Goal: Find specific page/section: Find specific page/section

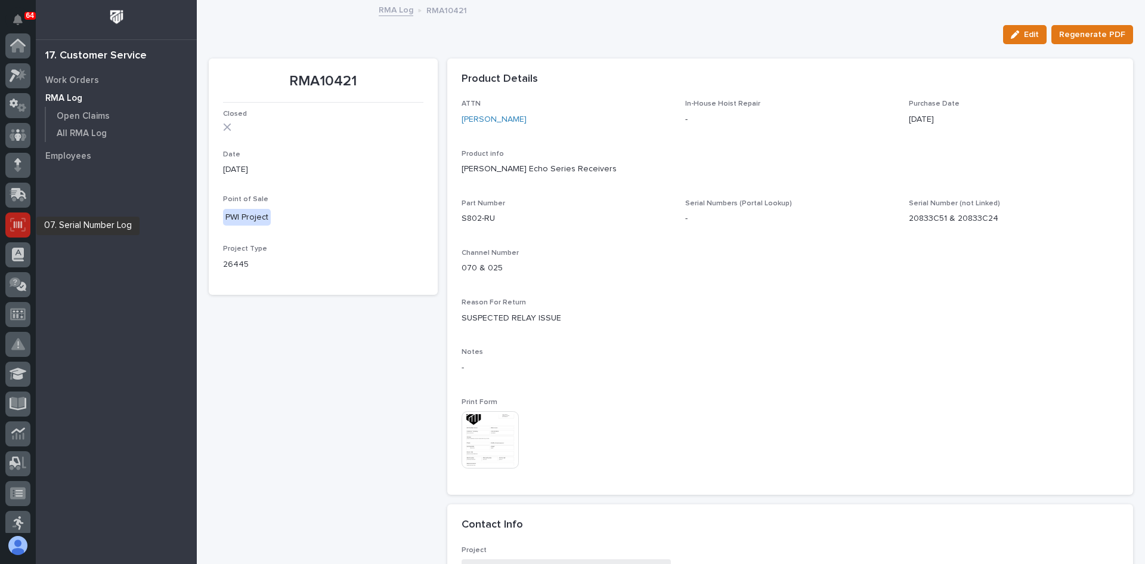
click at [17, 225] on icon at bounding box center [18, 225] width 16 height 14
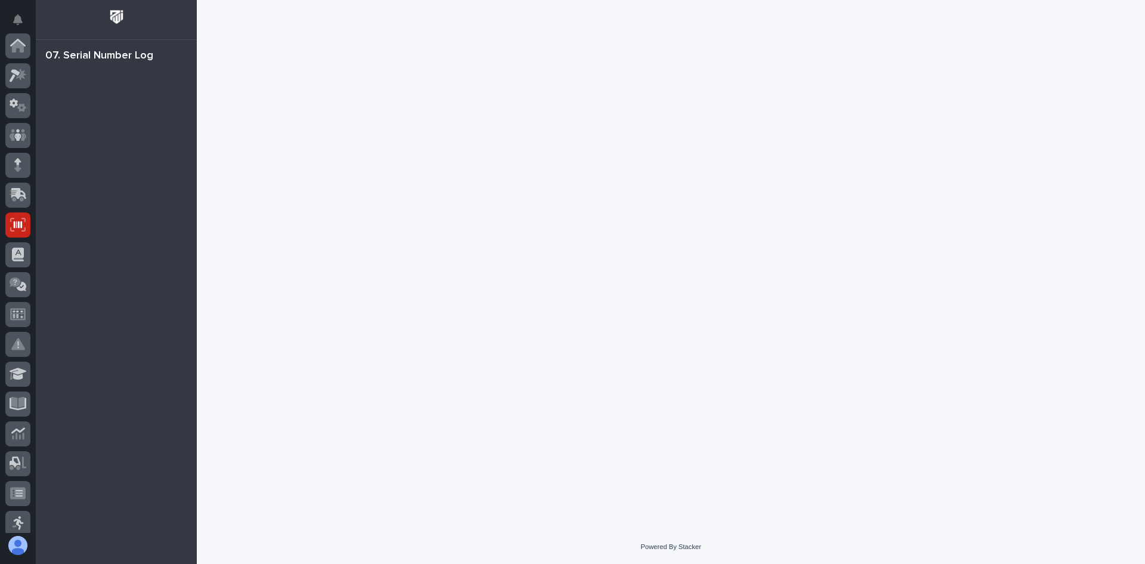
scroll to position [179, 0]
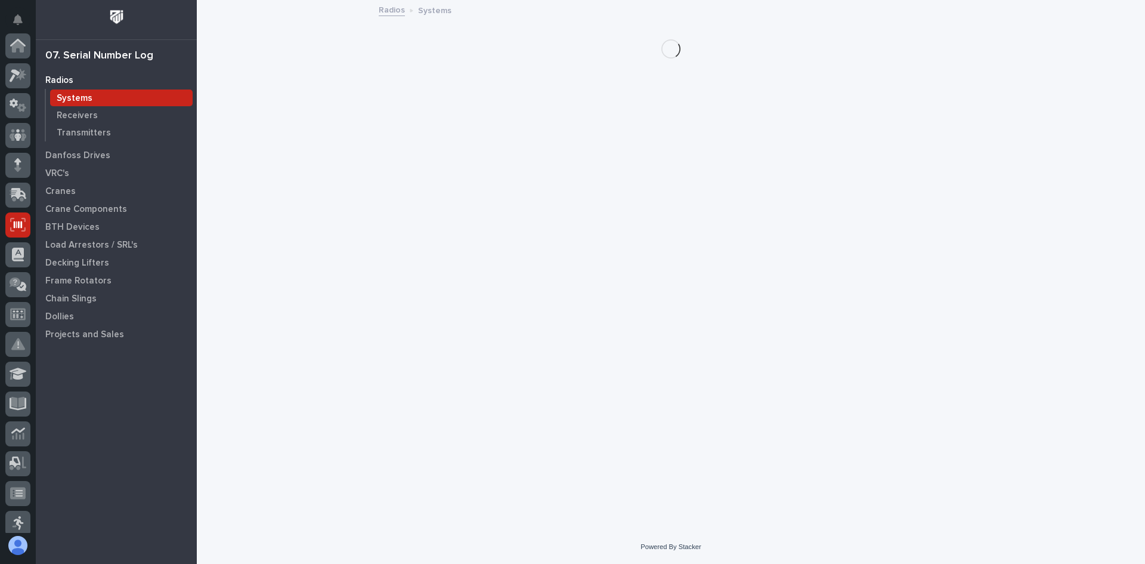
scroll to position [179, 0]
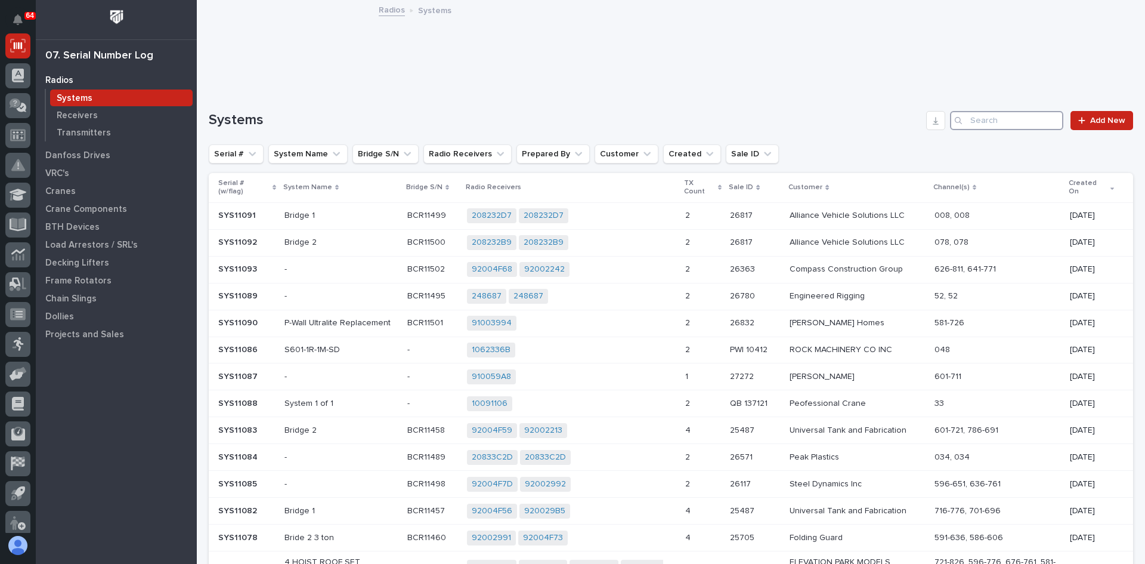
click at [965, 122] on input "Search" at bounding box center [1006, 120] width 113 height 19
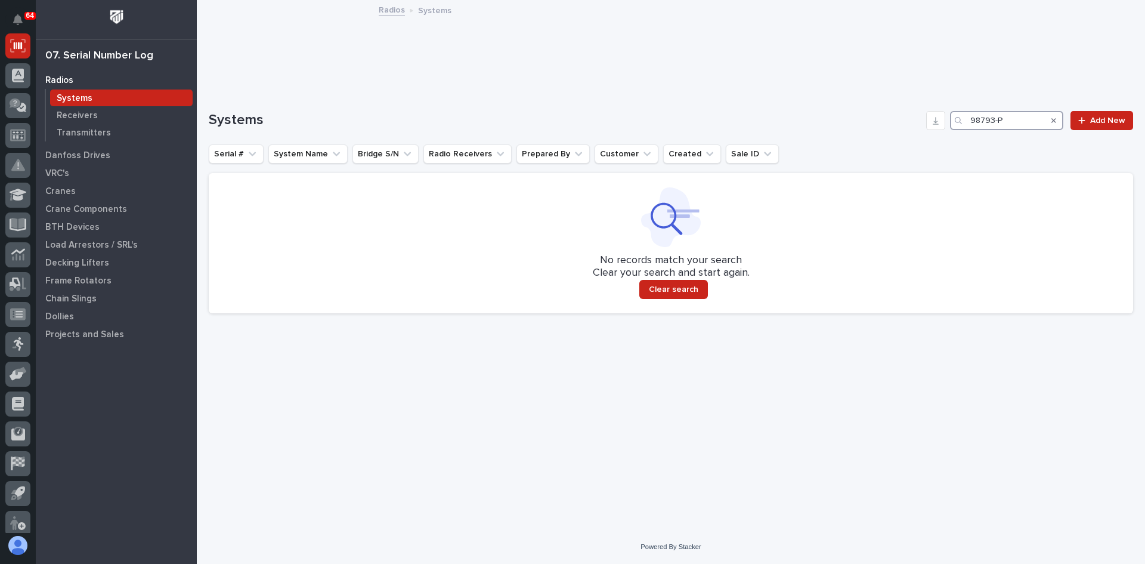
click at [994, 120] on input "98793-P" at bounding box center [1006, 120] width 113 height 19
type input "98792-P"
click at [79, 129] on p "Transmitters" at bounding box center [84, 133] width 54 height 11
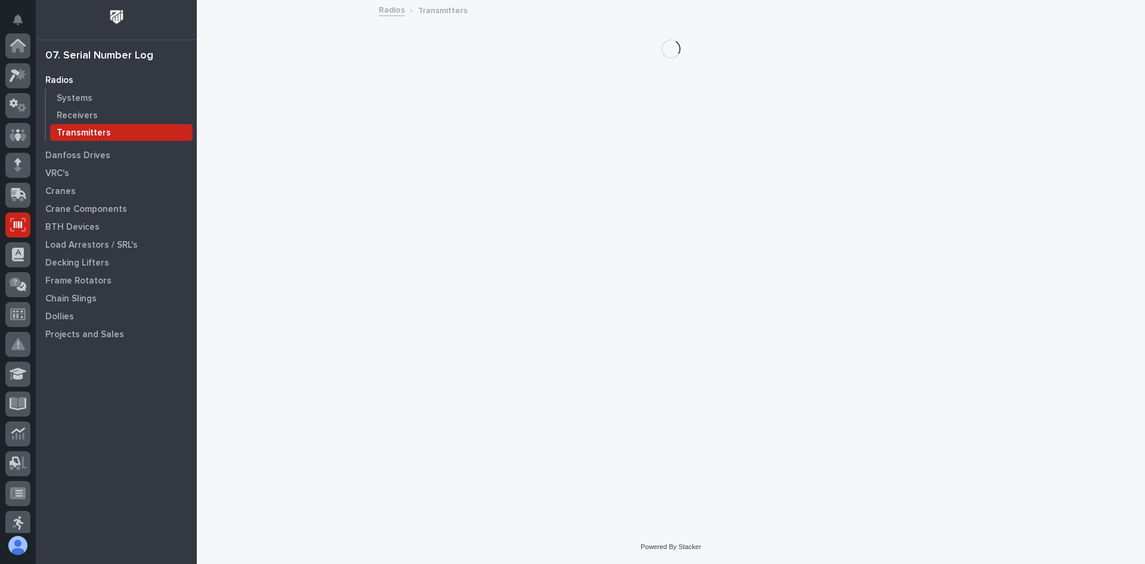
scroll to position [179, 0]
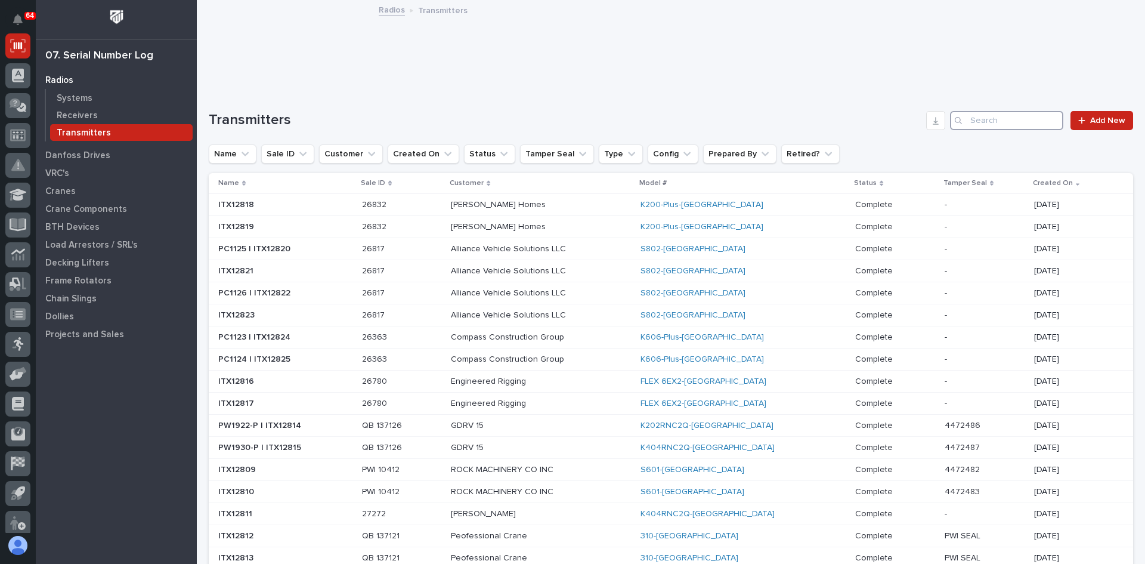
click at [976, 119] on input "Search" at bounding box center [1006, 120] width 113 height 19
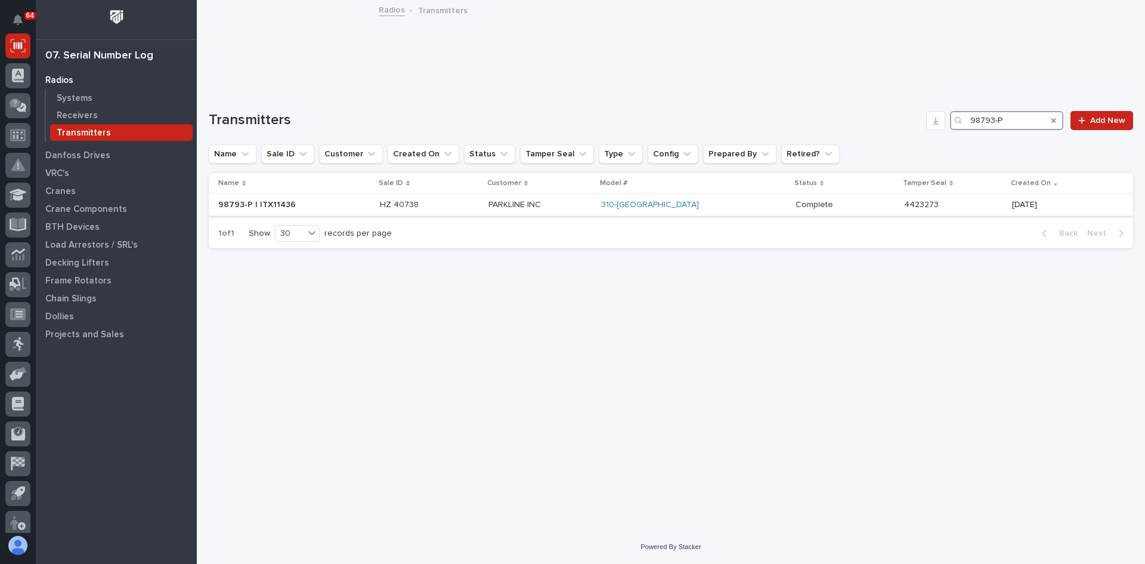
type input "98793-P"
click at [476, 207] on p at bounding box center [429, 205] width 98 height 10
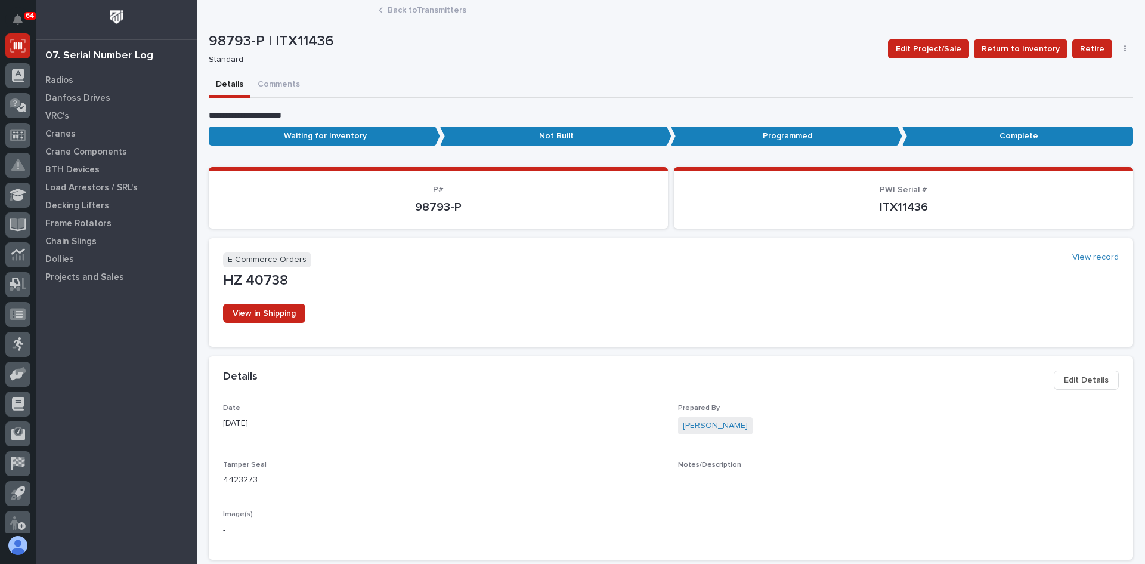
click at [403, 11] on link "Back to Transmitters" at bounding box center [427, 9] width 79 height 14
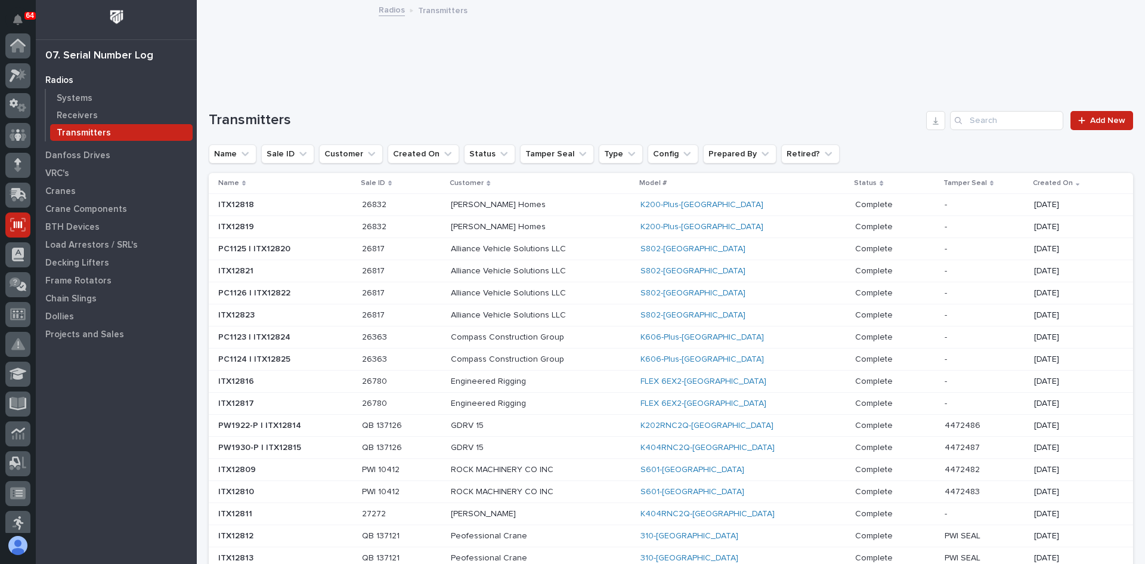
scroll to position [179, 0]
click at [983, 116] on input "Search" at bounding box center [1006, 120] width 113 height 19
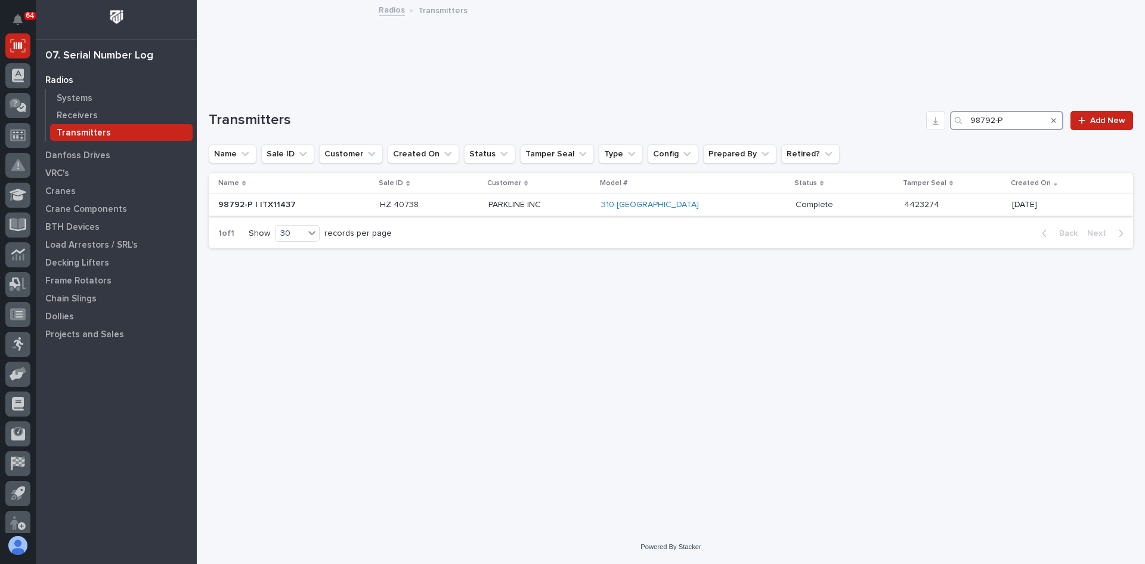
type input "98792-P"
click at [337, 206] on p at bounding box center [294, 205] width 152 height 10
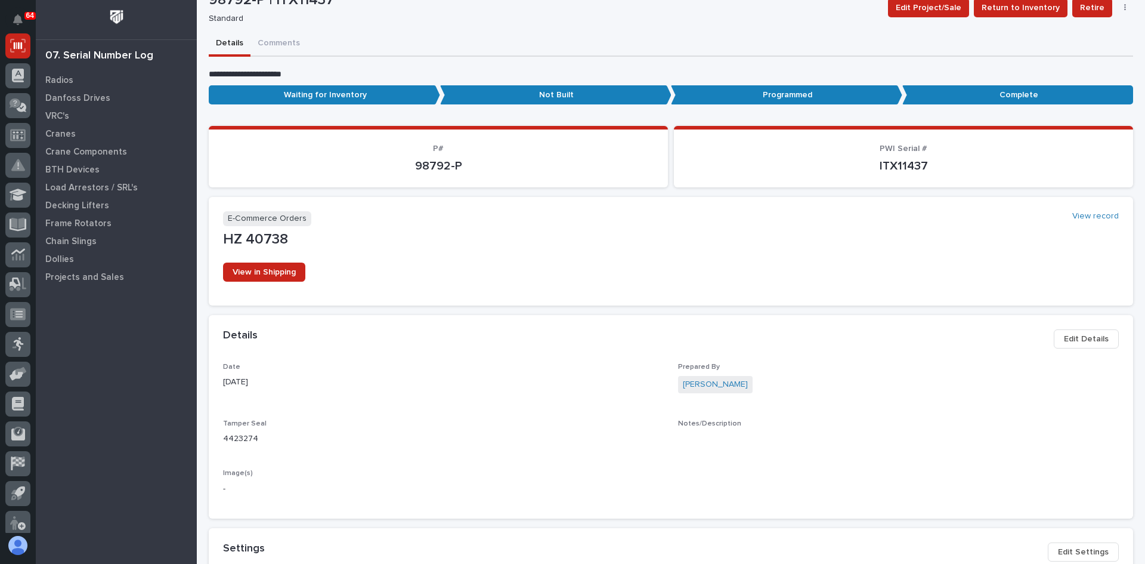
scroll to position [60, 0]
